Goal: Communication & Community: Answer question/provide support

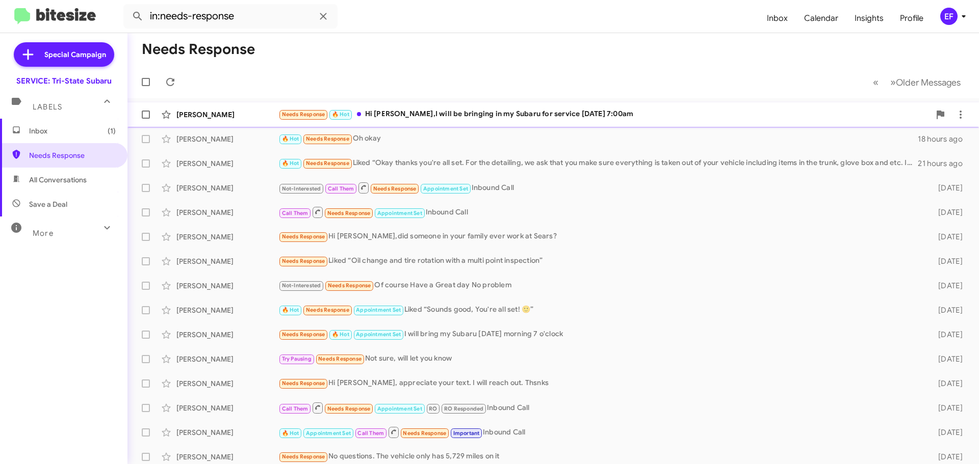
click at [422, 109] on div "Needs Response 🔥 Hot Hi [PERSON_NAME],I will be bringing in my Subaru for servi…" at bounding box center [604, 115] width 652 height 12
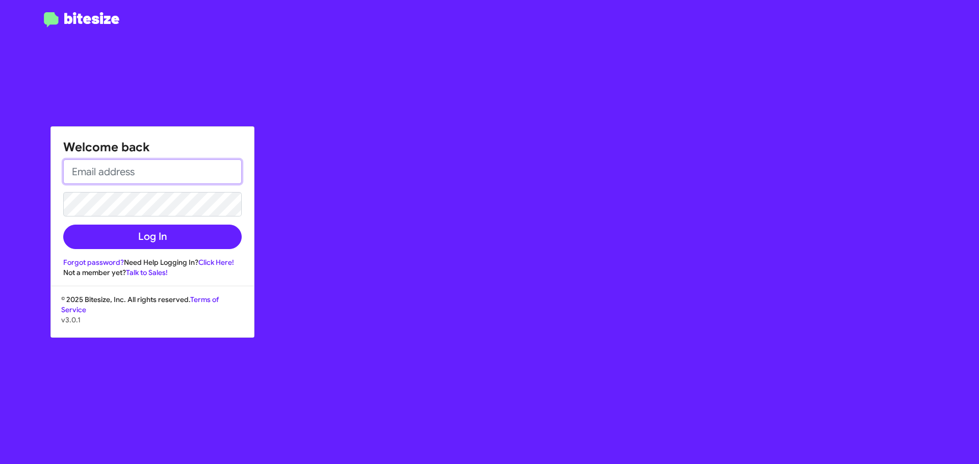
type input "[EMAIL_ADDRESS][DOMAIN_NAME]"
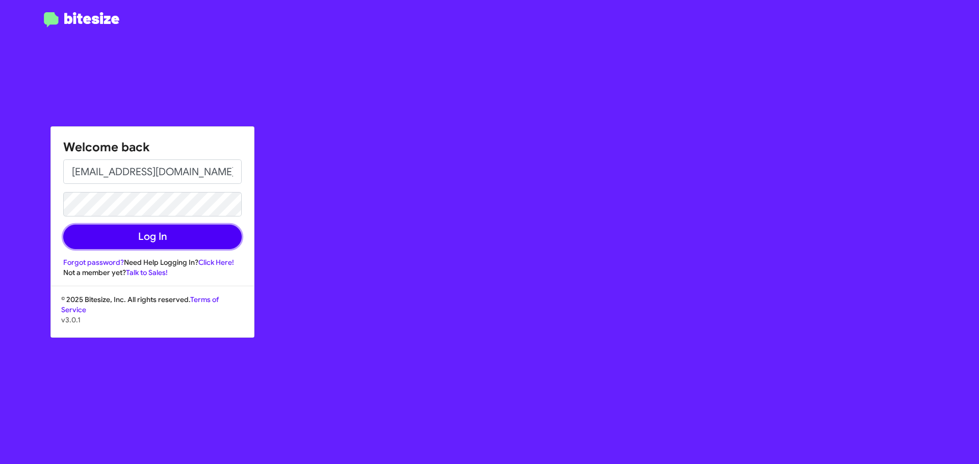
click at [153, 237] on button "Log In" at bounding box center [152, 237] width 178 height 24
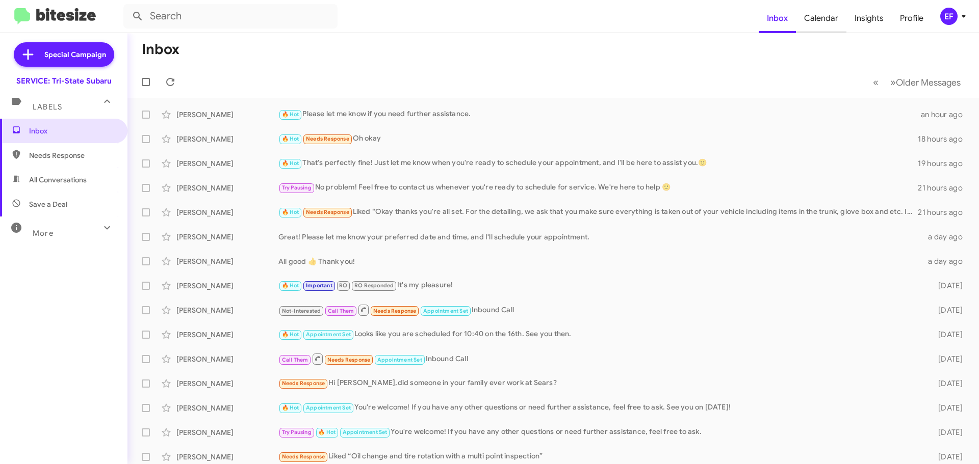
click at [825, 17] on span "Calendar" at bounding box center [821, 19] width 50 height 30
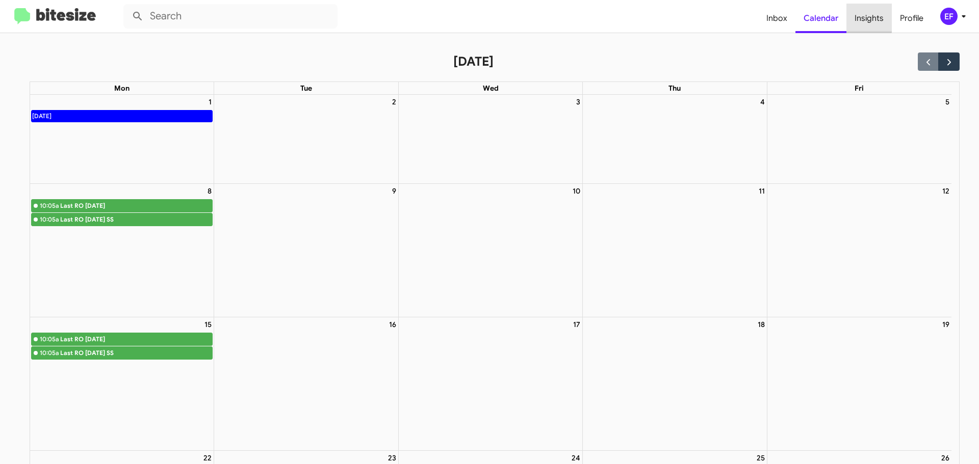
click at [870, 16] on span "Insights" at bounding box center [868, 19] width 45 height 30
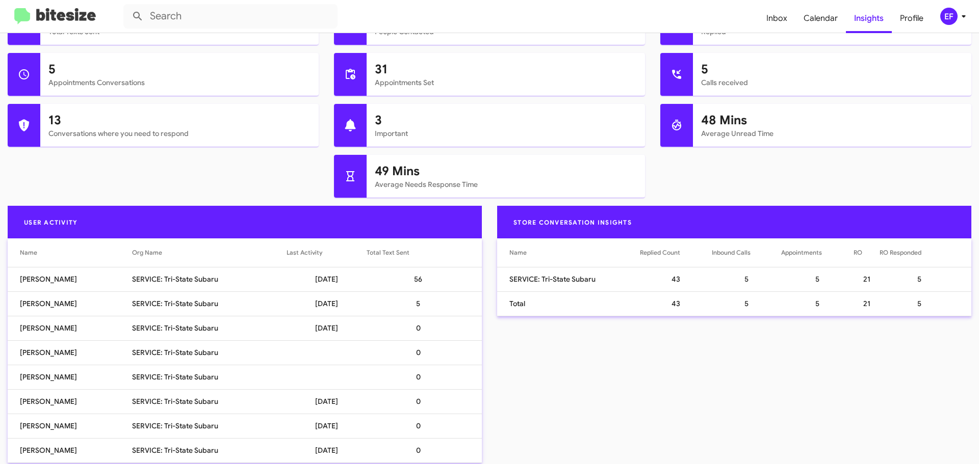
scroll to position [490, 0]
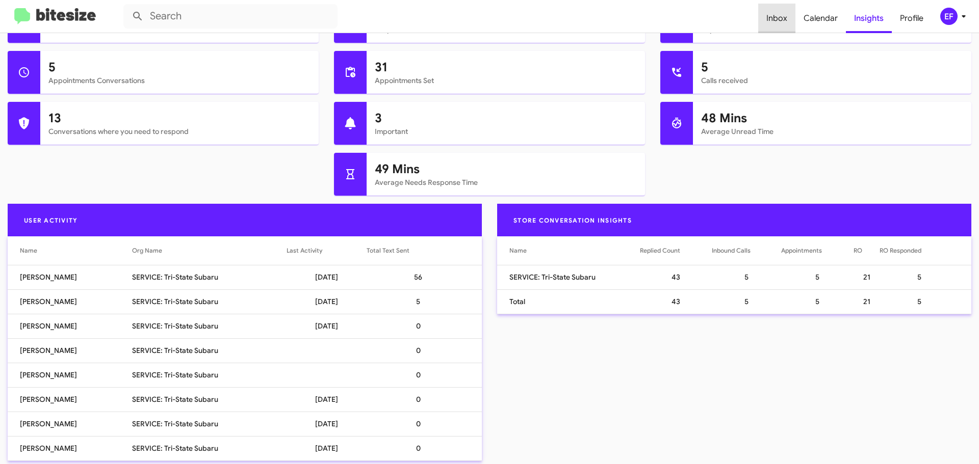
click at [783, 18] on span "Inbox" at bounding box center [776, 19] width 37 height 30
